Goal: Task Accomplishment & Management: Use online tool/utility

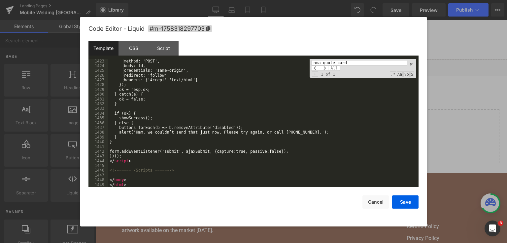
scroll to position [7452, 0]
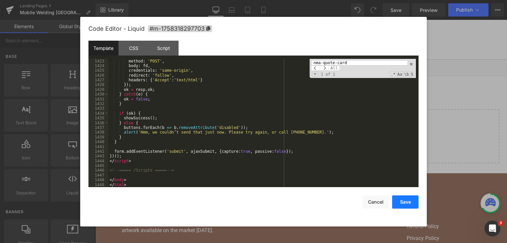
drag, startPoint x: 400, startPoint y: 199, endPoint x: 333, endPoint y: 55, distance: 158.0
click at [400, 199] on button "Save" at bounding box center [405, 201] width 26 height 13
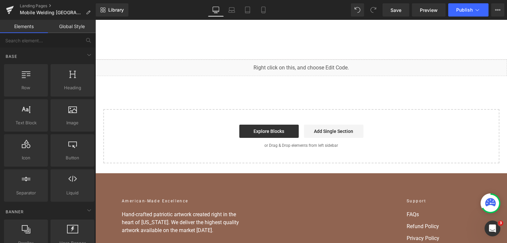
click at [381, 13] on div "Save Preview Publish Scheduled View Live Page View with current Template Save T…" at bounding box center [443, 9] width 127 height 13
click at [385, 11] on link "Save" at bounding box center [396, 9] width 27 height 13
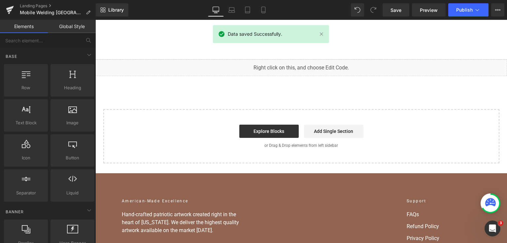
click at [461, 17] on div "Library Desktop Desktop Laptop Tablet Mobile Save Preview Publish Scheduled Vie…" at bounding box center [302, 10] width 412 height 20
click at [461, 14] on button "Publish" at bounding box center [469, 9] width 40 height 13
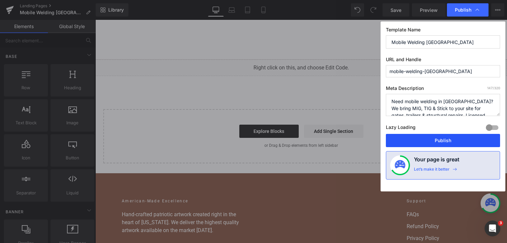
click at [449, 135] on button "Publish" at bounding box center [443, 140] width 114 height 13
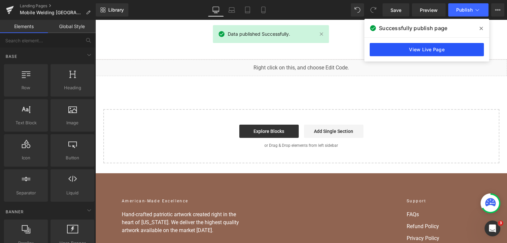
click at [428, 48] on link "View Live Page" at bounding box center [427, 49] width 114 height 13
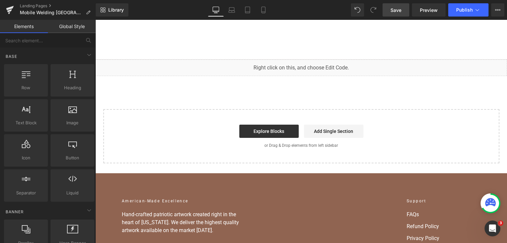
click at [401, 13] on span "Save" at bounding box center [396, 10] width 11 height 7
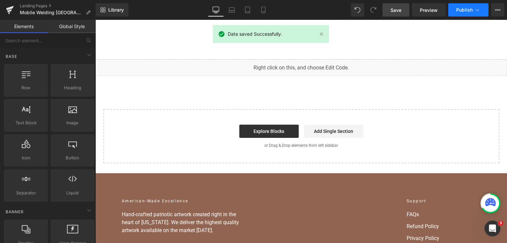
click at [460, 5] on button "Publish" at bounding box center [469, 9] width 40 height 13
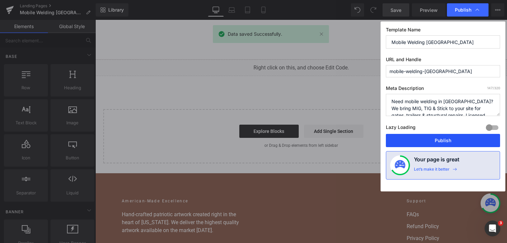
click at [432, 140] on button "Publish" at bounding box center [443, 140] width 114 height 13
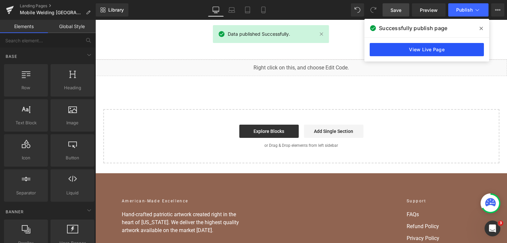
click at [423, 47] on link "View Live Page" at bounding box center [427, 49] width 114 height 13
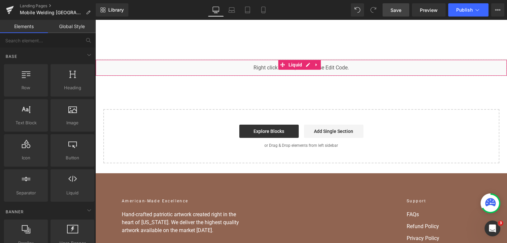
click at [214, 0] on div "You are previewing how the will restyle your page. You can not edit Elements in…" at bounding box center [253, 0] width 507 height 0
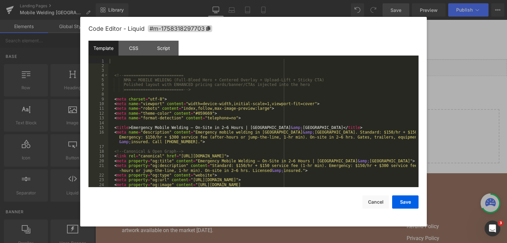
click at [218, 112] on div "<!-- ========================= NMA — MOBILE WELDING (Full-Bleed Hero + Centered…" at bounding box center [262, 130] width 308 height 143
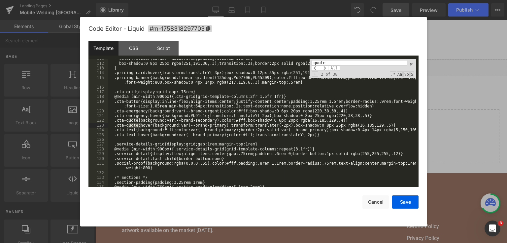
type input "quote"
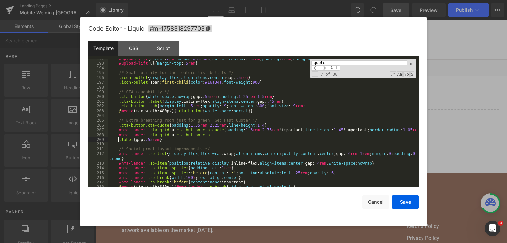
scroll to position [1082, 0]
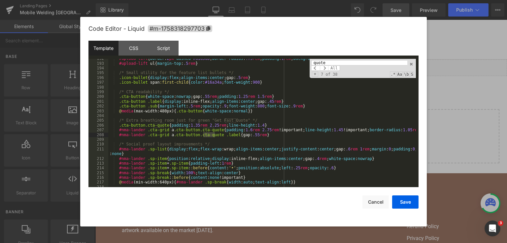
click at [329, 61] on input "quote" at bounding box center [359, 62] width 96 height 5
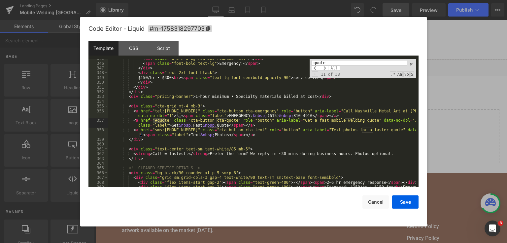
scroll to position [2047, 0]
click at [322, 63] on input "quote" at bounding box center [359, 62] width 96 height 5
paste input "section id="quote""
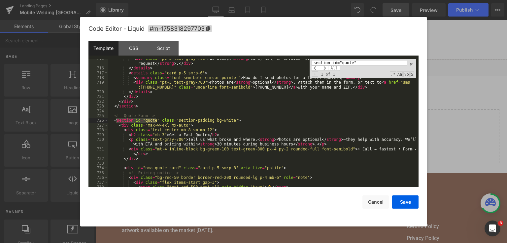
scroll to position [4041, 0]
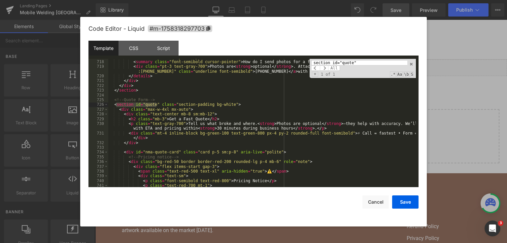
type input "section id="quote""
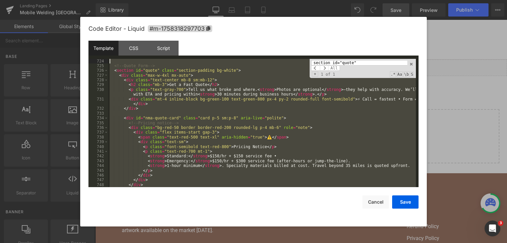
scroll to position [4075, 0]
drag, startPoint x: 148, startPoint y: 165, endPoint x: 111, endPoint y: 68, distance: 104.4
click at [111, 68] on div "<!-- Quote Form --> < section id = "quote" class = "section-padding bg-white" >…" at bounding box center [262, 128] width 308 height 138
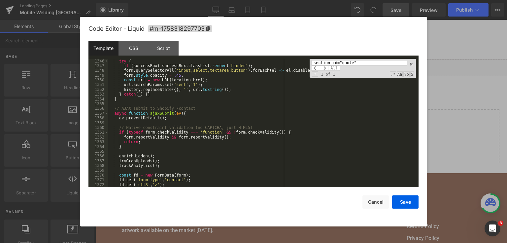
scroll to position [7319, 0]
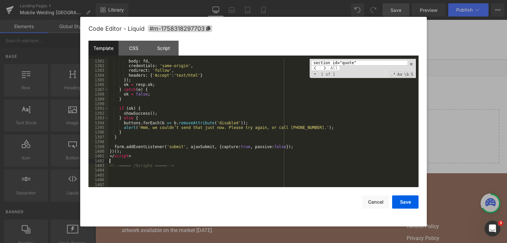
click at [144, 162] on div "body : fd , credentials : 'same-origin' , redirect : 'follow' , headers : { 'Ac…" at bounding box center [262, 128] width 308 height 138
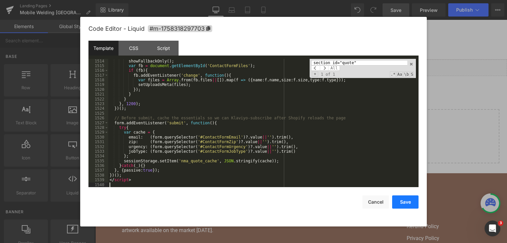
click at [403, 196] on button "Save" at bounding box center [405, 201] width 26 height 13
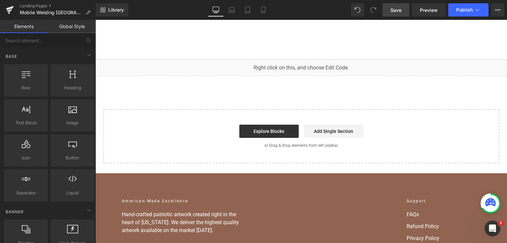
click at [398, 11] on span "Save" at bounding box center [396, 10] width 11 height 7
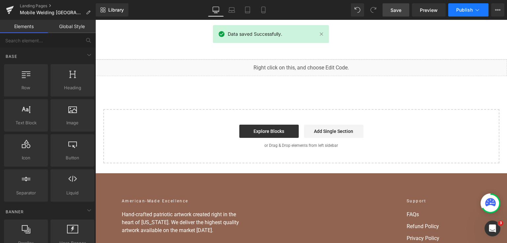
click at [455, 12] on button "Publish" at bounding box center [469, 9] width 40 height 13
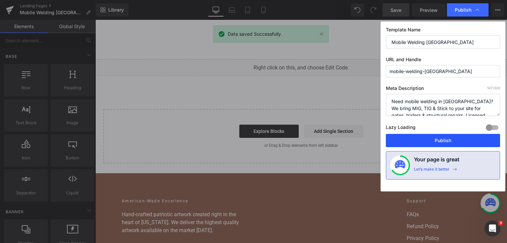
click at [427, 145] on button "Publish" at bounding box center [443, 140] width 114 height 13
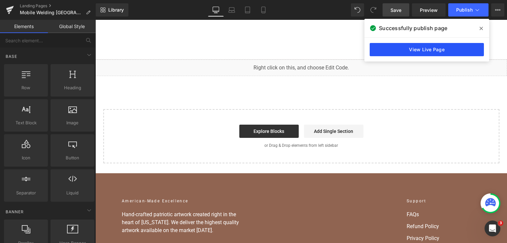
click at [408, 43] on link "View Live Page" at bounding box center [427, 49] width 114 height 13
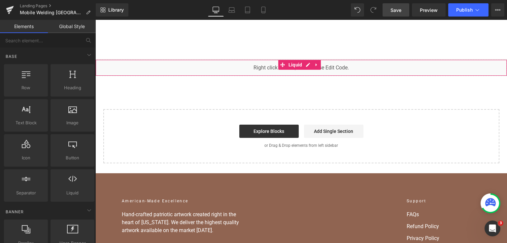
click at [218, 0] on div "You are previewing how the will restyle your page. You can not edit Elements in…" at bounding box center [253, 0] width 507 height 0
